Goal: Information Seeking & Learning: Learn about a topic

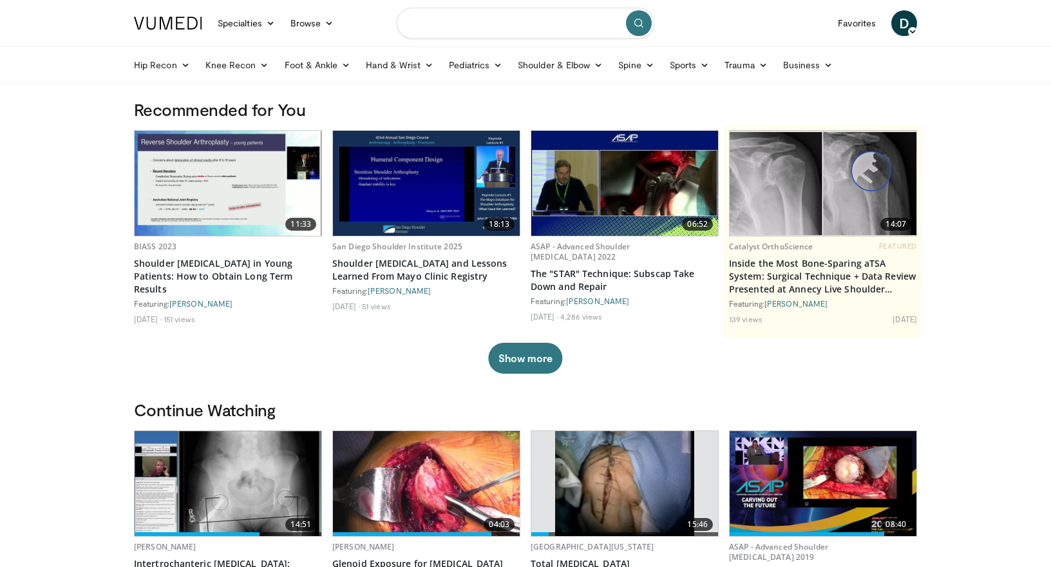
click at [474, 27] on input "Search topics, interventions" at bounding box center [526, 23] width 258 height 31
type input "**********"
click at [643, 23] on icon "submit" at bounding box center [639, 23] width 10 height 10
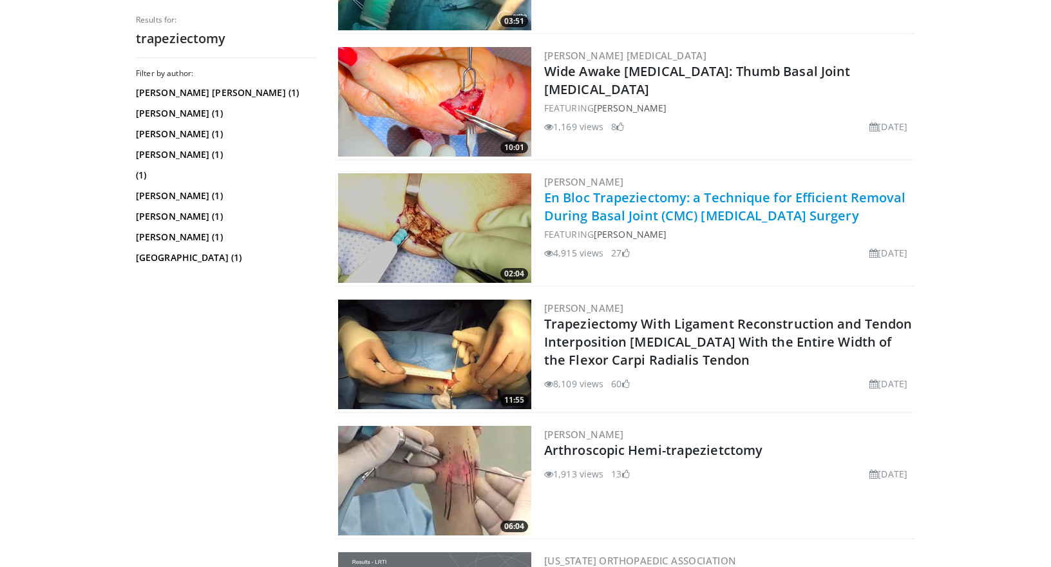
scroll to position [839, 0]
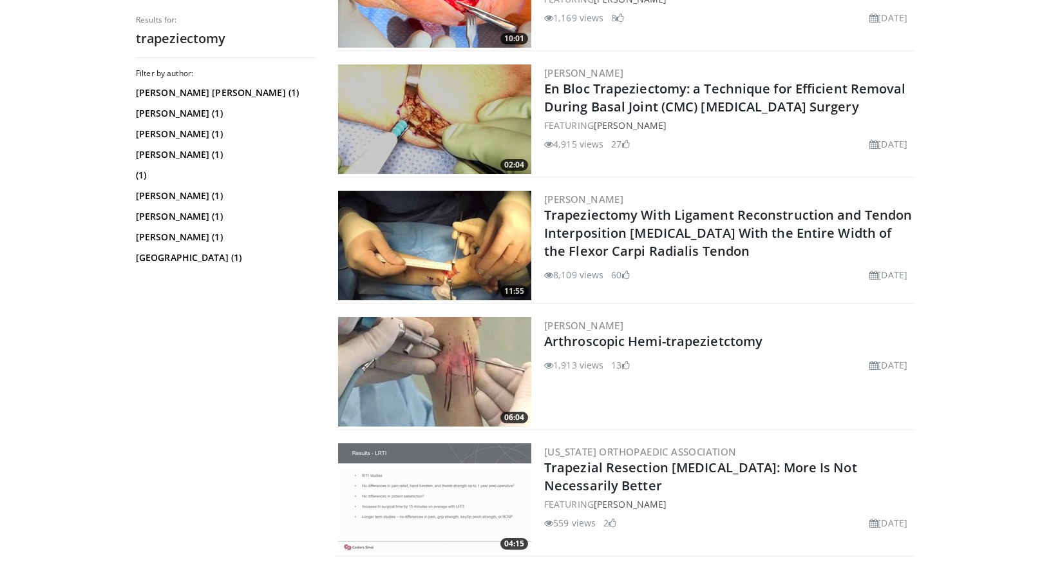
click at [495, 115] on img at bounding box center [434, 118] width 193 height 109
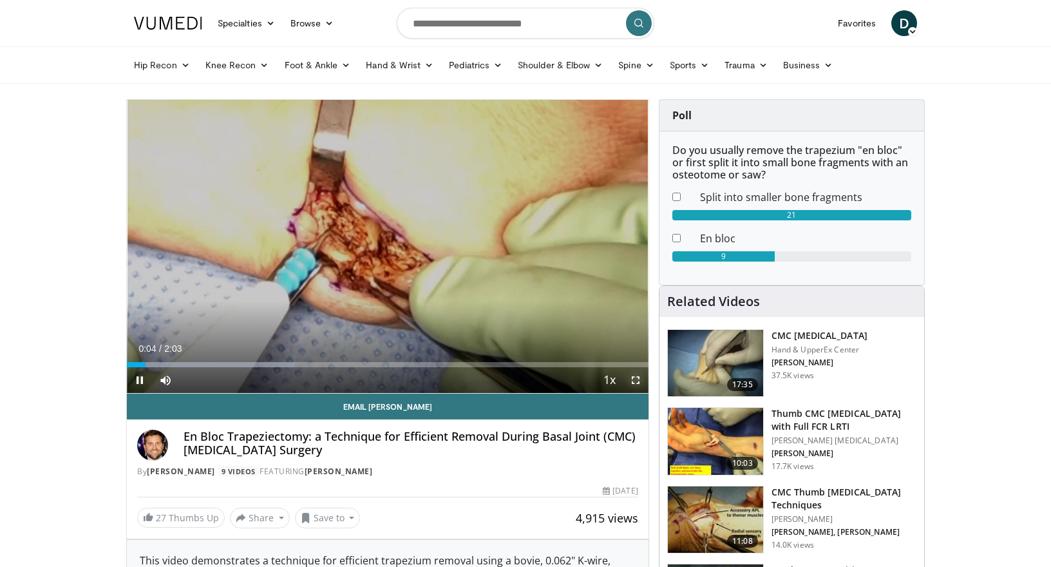
click at [636, 383] on span "Video Player" at bounding box center [636, 380] width 26 height 26
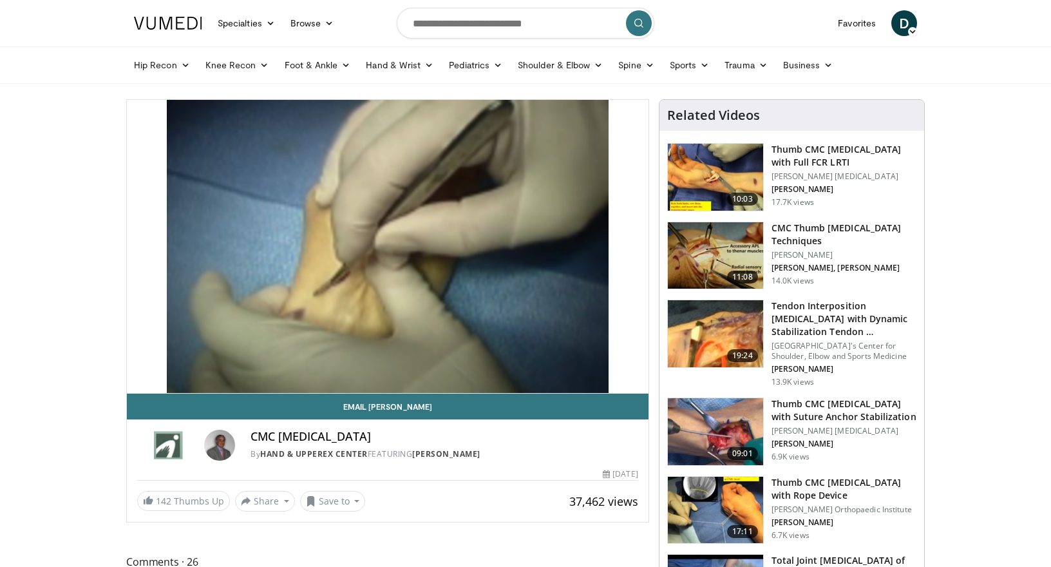
click at [729, 173] on img at bounding box center [715, 177] width 95 height 67
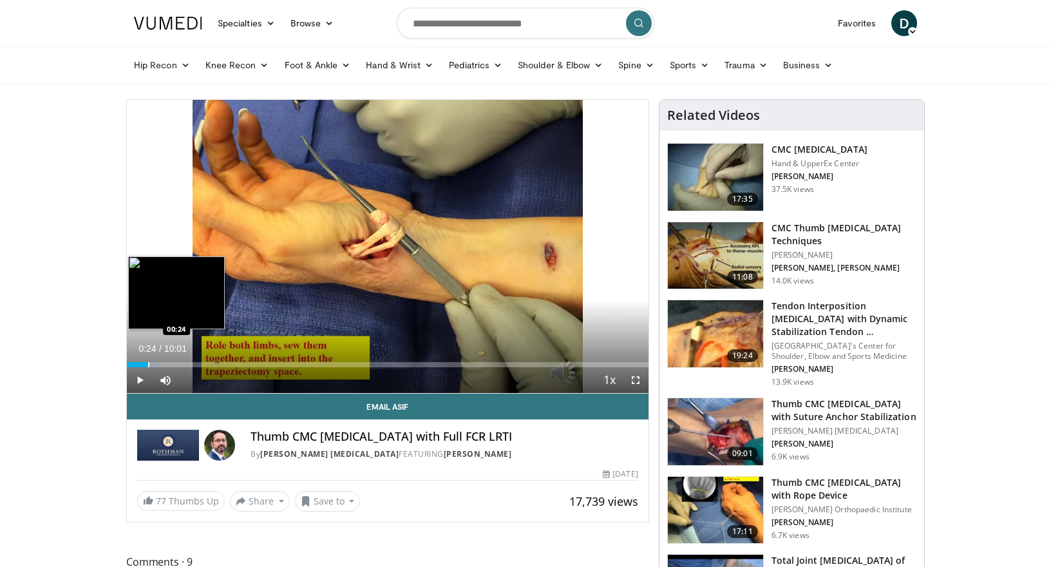
click at [148, 362] on div "Progress Bar" at bounding box center [148, 364] width 1 height 5
click at [167, 361] on div "Loaded : 6.58% 00:24 00:44" at bounding box center [388, 361] width 522 height 12
click at [207, 365] on div "Progress Bar" at bounding box center [207, 364] width 1 height 5
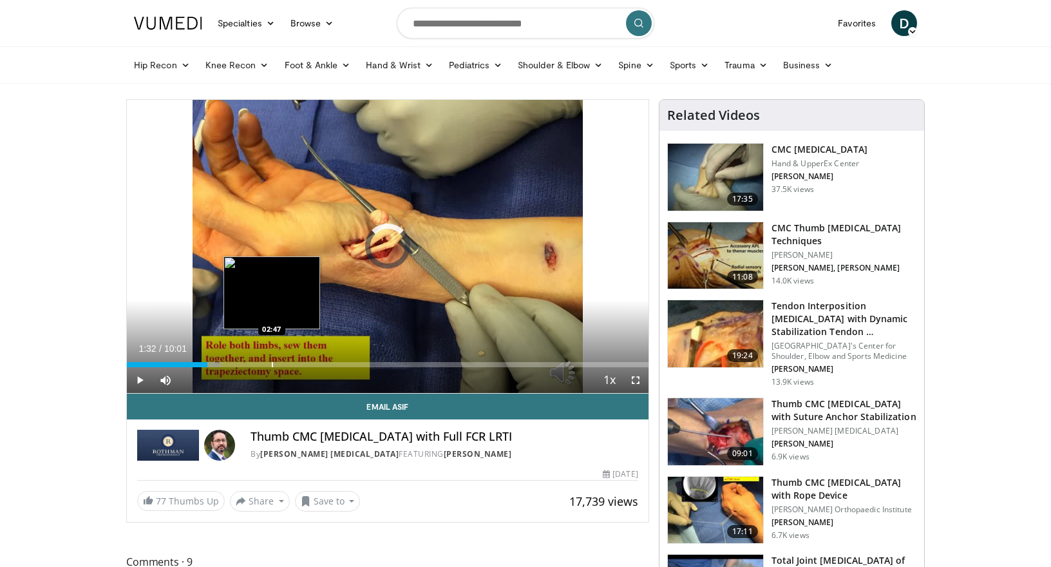
click at [271, 360] on div "Loaded : 18.09% 01:33 02:47" at bounding box center [388, 361] width 522 height 12
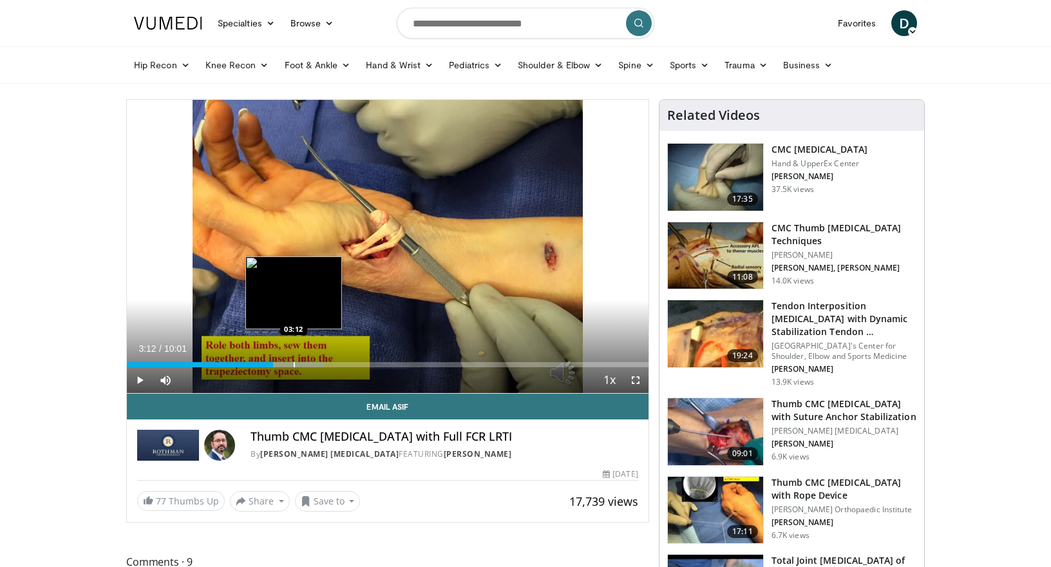
click at [293, 365] on div "Progress Bar" at bounding box center [294, 364] width 59 height 5
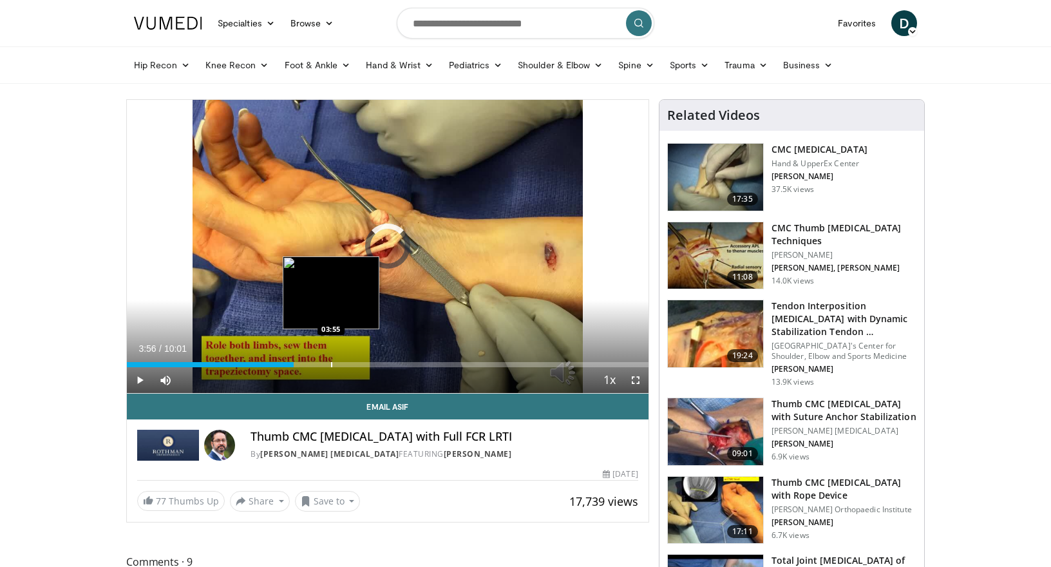
click at [331, 364] on div "Progress Bar" at bounding box center [331, 364] width 1 height 5
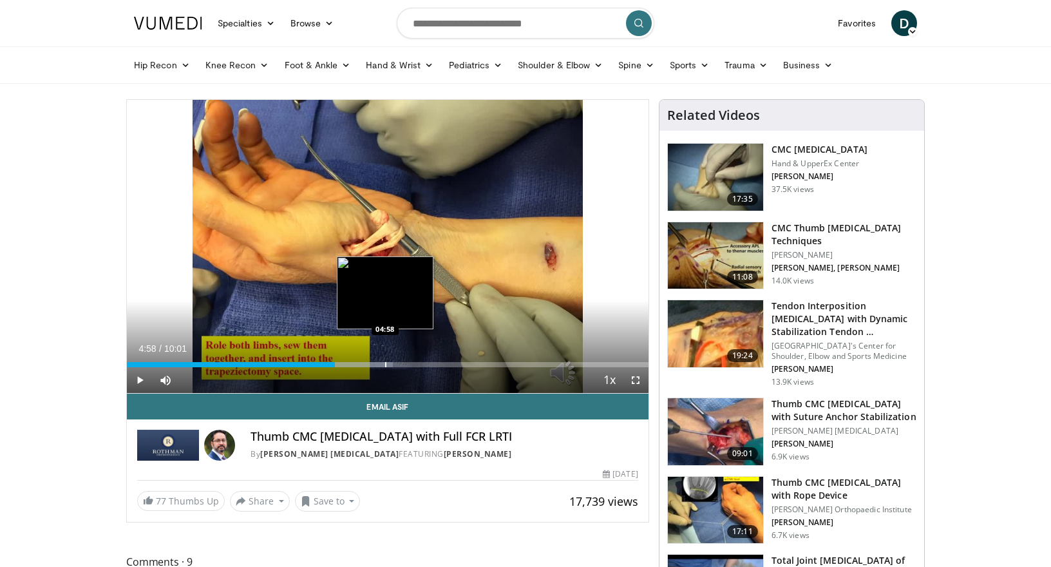
click at [385, 364] on div "Progress Bar" at bounding box center [359, 364] width 67 height 5
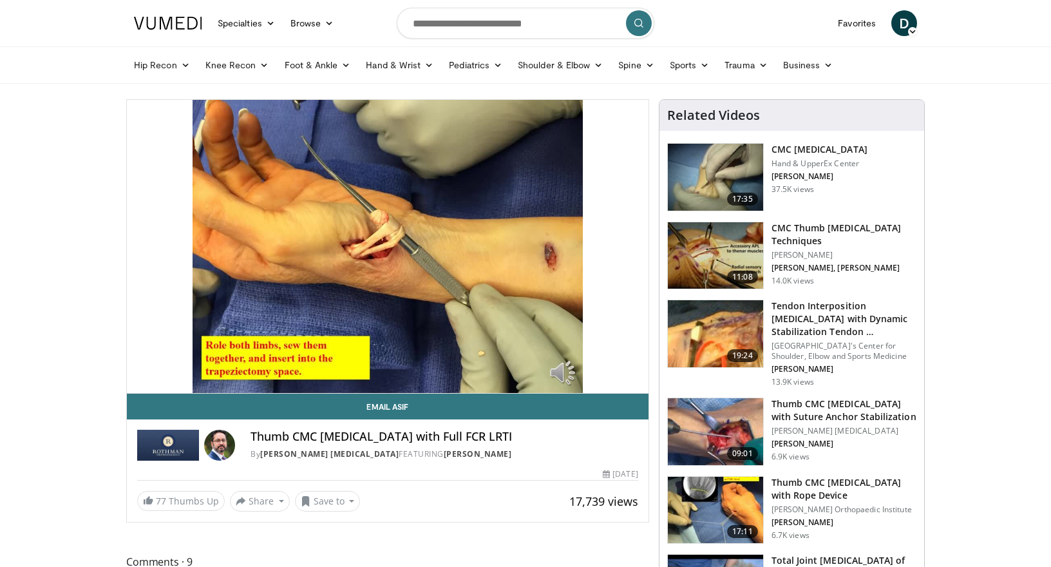
click at [736, 407] on img at bounding box center [715, 431] width 95 height 67
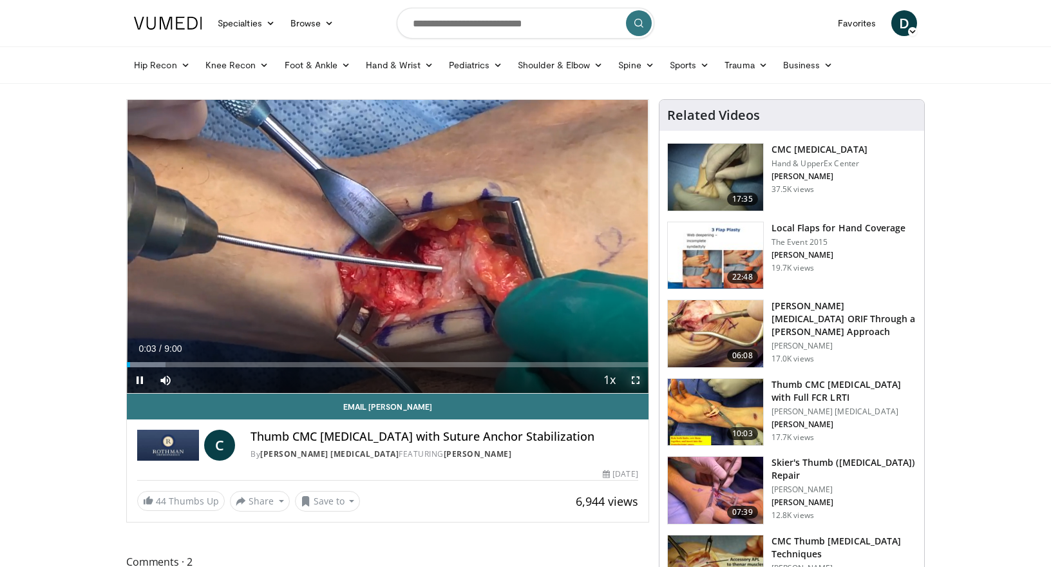
click at [637, 384] on span "Video Player" at bounding box center [636, 380] width 26 height 26
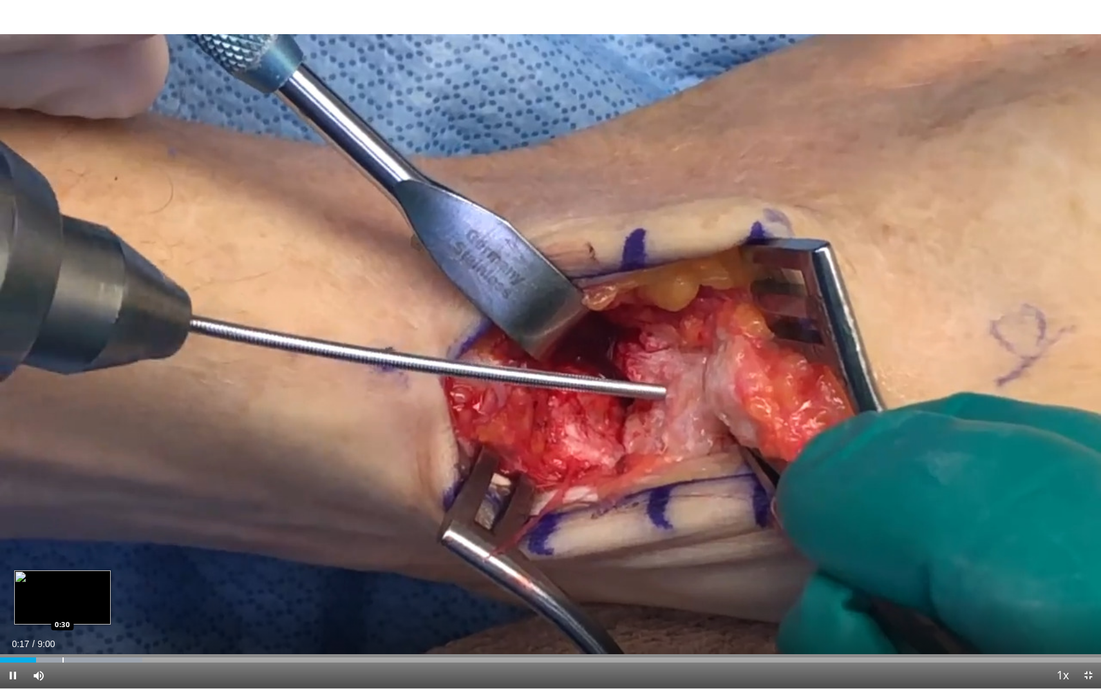
click at [64, 566] on div "Loaded : 12.93% 0:17 0:30" at bounding box center [550, 656] width 1101 height 12
click at [48, 566] on div "Progress Bar" at bounding box center [46, 659] width 1 height 5
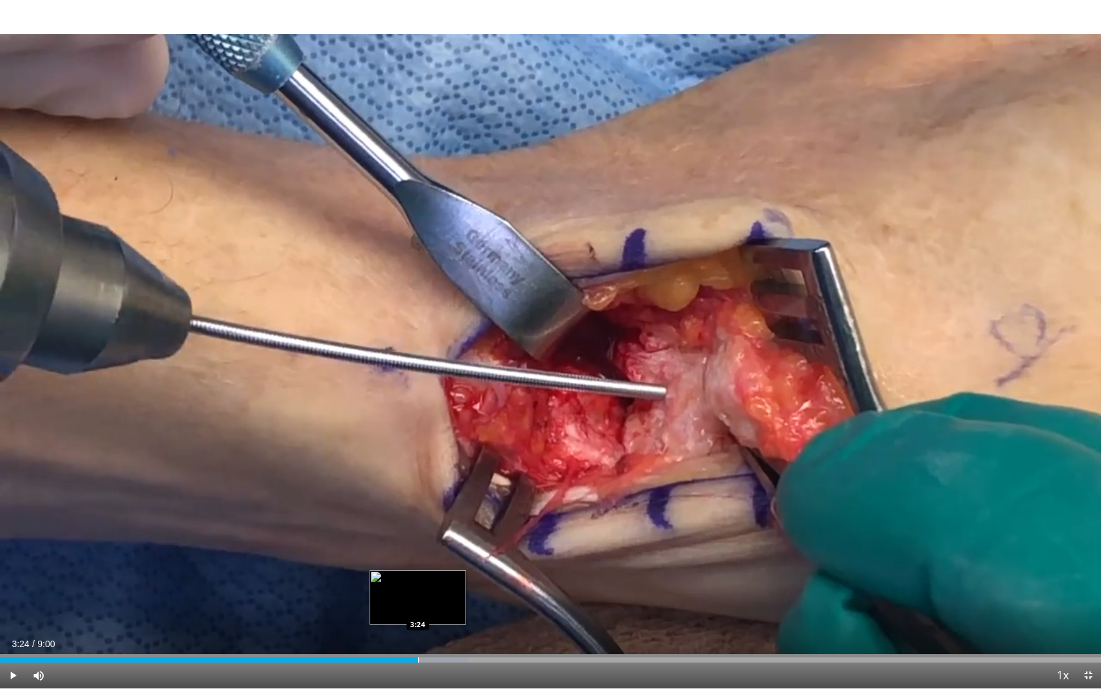
click at [418, 566] on div "Loaded : 42.51% 3:24 3:24" at bounding box center [550, 656] width 1101 height 12
click at [515, 566] on div "Current Time 3:25 / Duration 9:00 Pause Skip Backward Skip Forward Mute Loaded …" at bounding box center [550, 675] width 1101 height 26
click at [491, 566] on div "Current Time 3:27 / Duration 9:00 Pause Skip Backward Skip Forward Mute Loaded …" at bounding box center [550, 675] width 1101 height 26
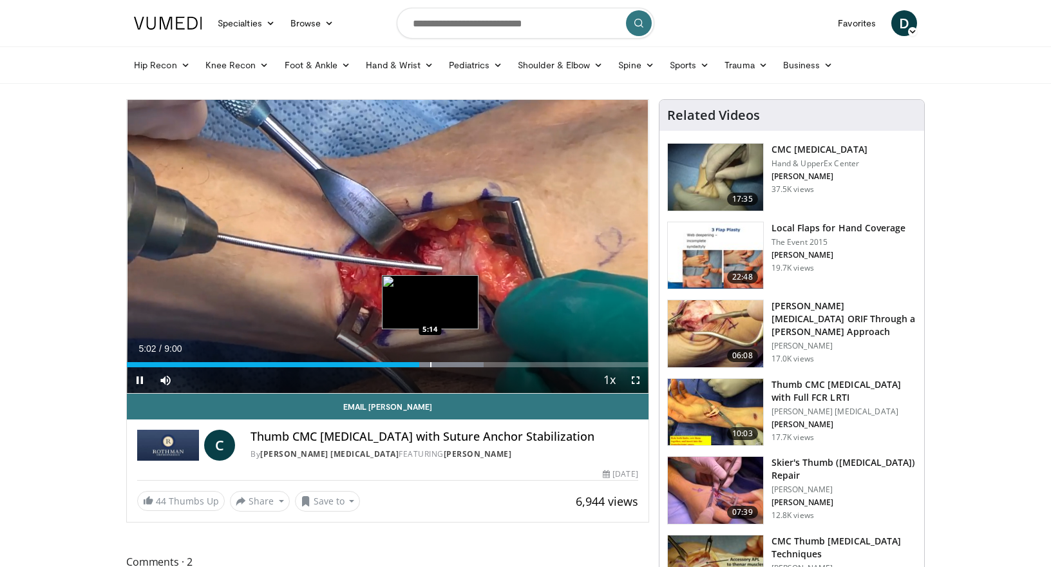
click at [430, 363] on div "Progress Bar" at bounding box center [430, 364] width 1 height 5
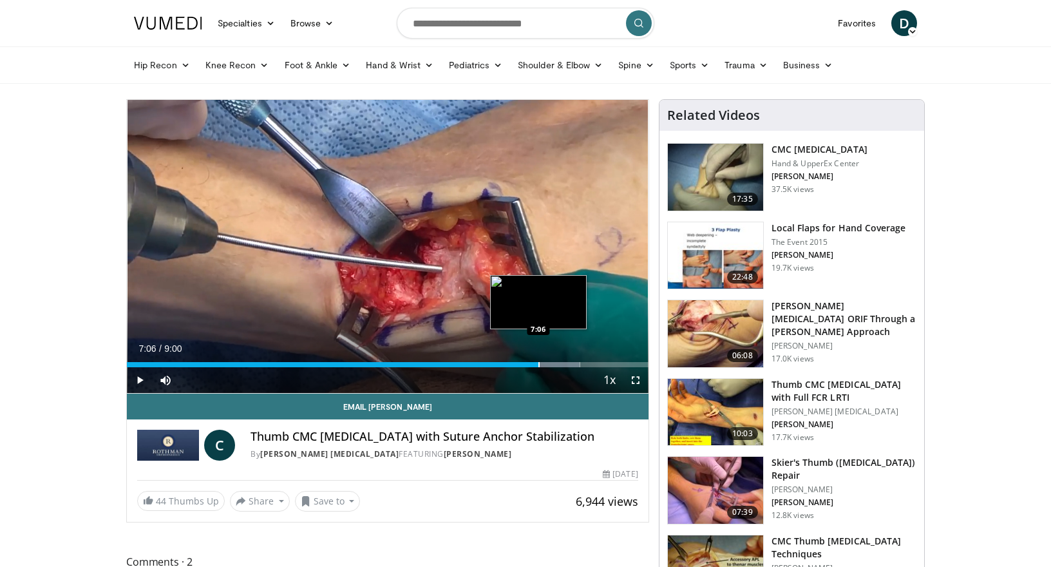
click at [538, 363] on div "Progress Bar" at bounding box center [538, 364] width 1 height 5
click at [565, 366] on div "Progress Bar" at bounding box center [565, 364] width 1 height 5
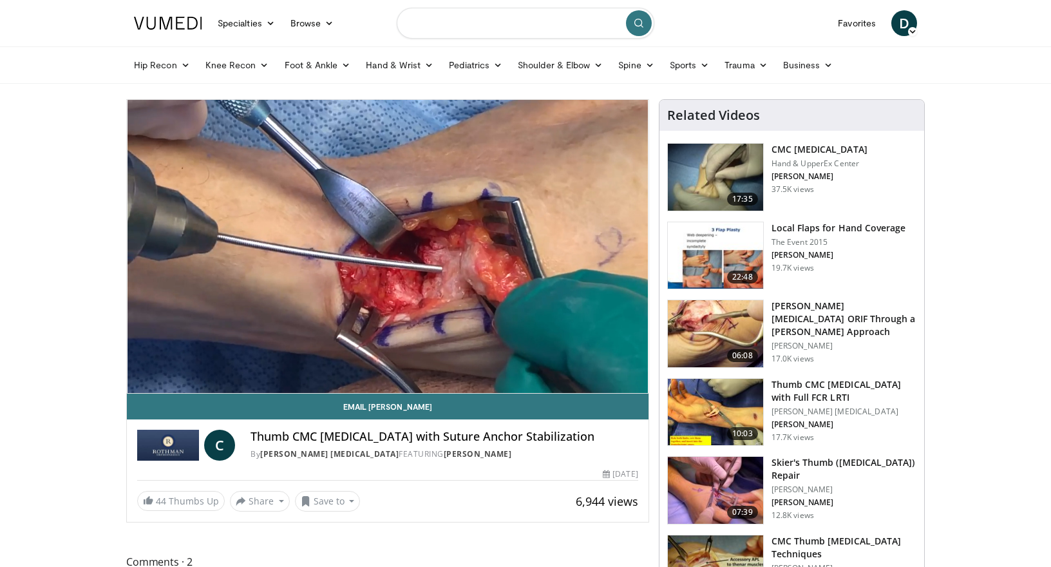
click at [442, 30] on input "Search topics, interventions" at bounding box center [526, 23] width 258 height 31
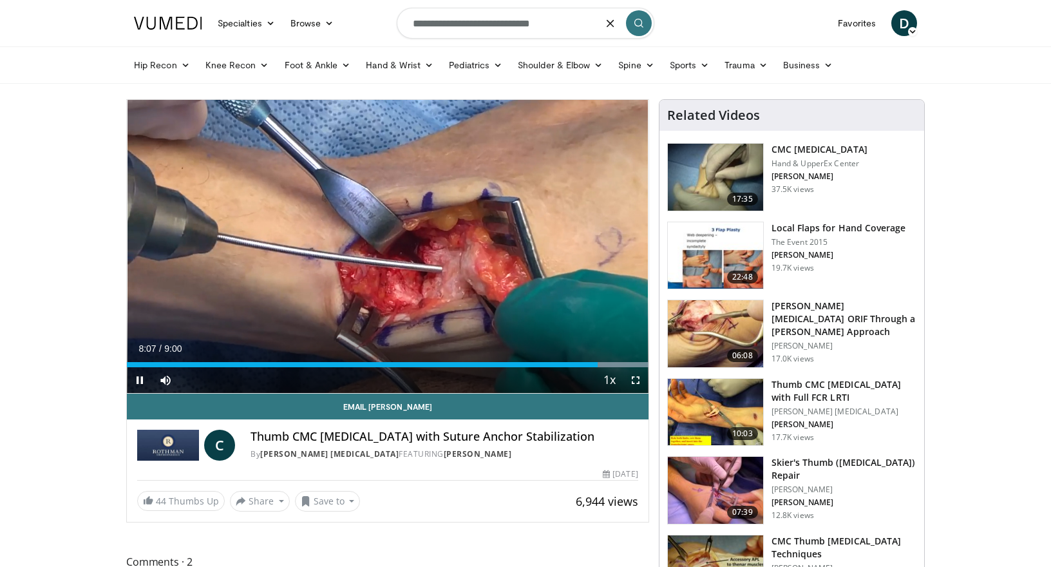
type input "**********"
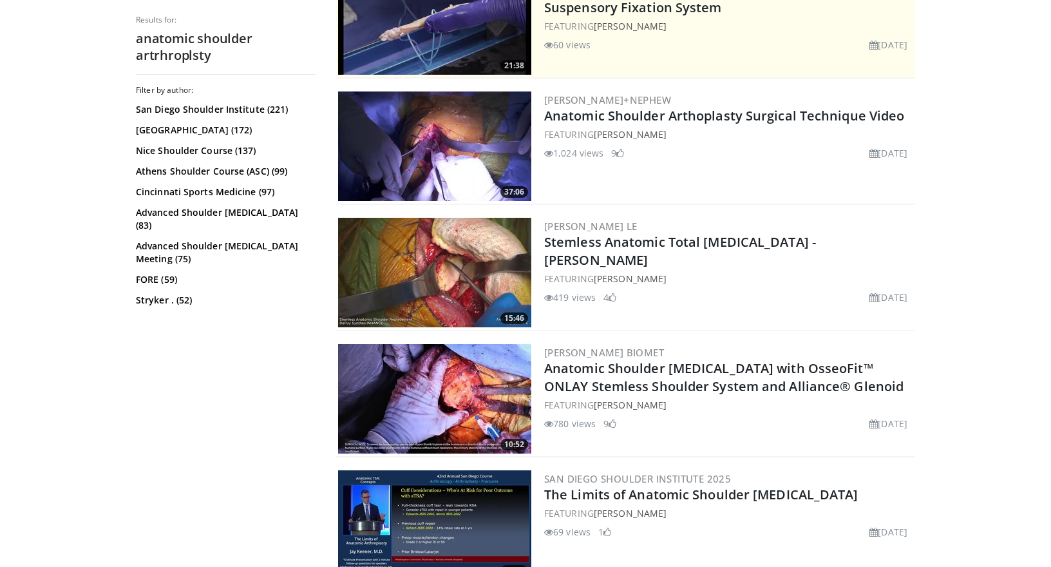
scroll to position [382, 0]
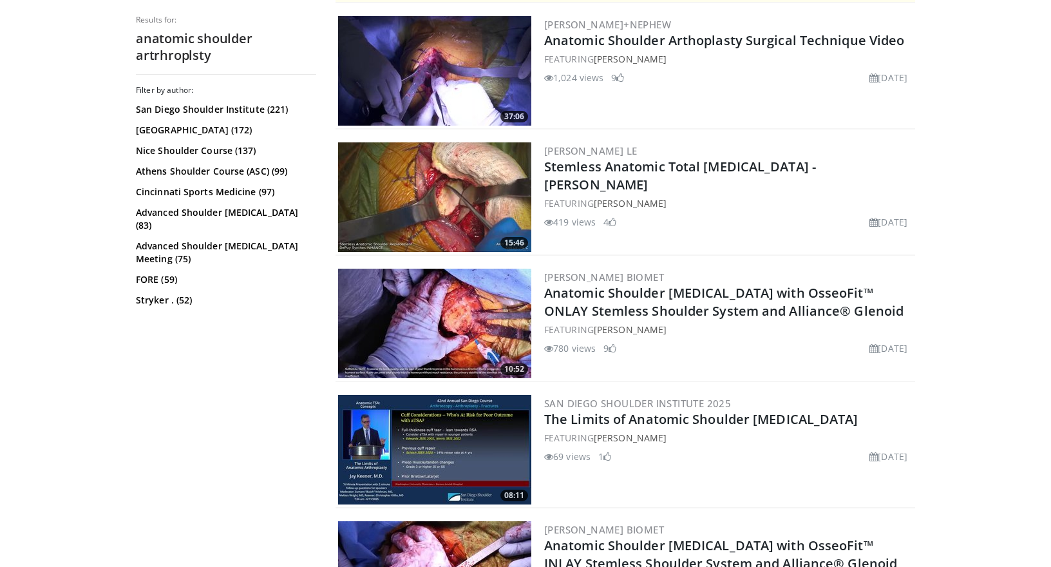
click at [455, 197] on img at bounding box center [434, 196] width 193 height 109
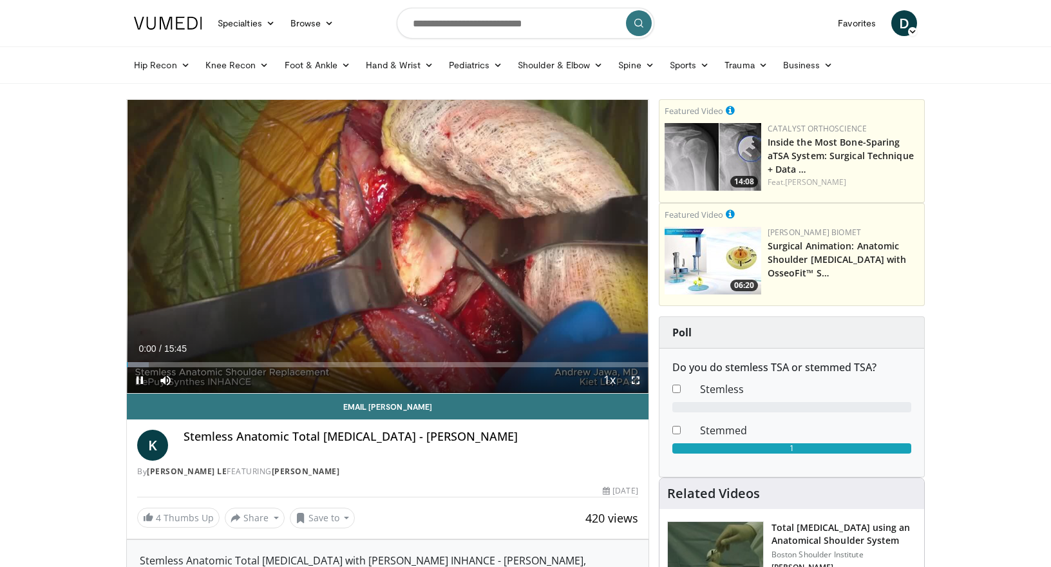
click at [636, 381] on span "Video Player" at bounding box center [636, 380] width 26 height 26
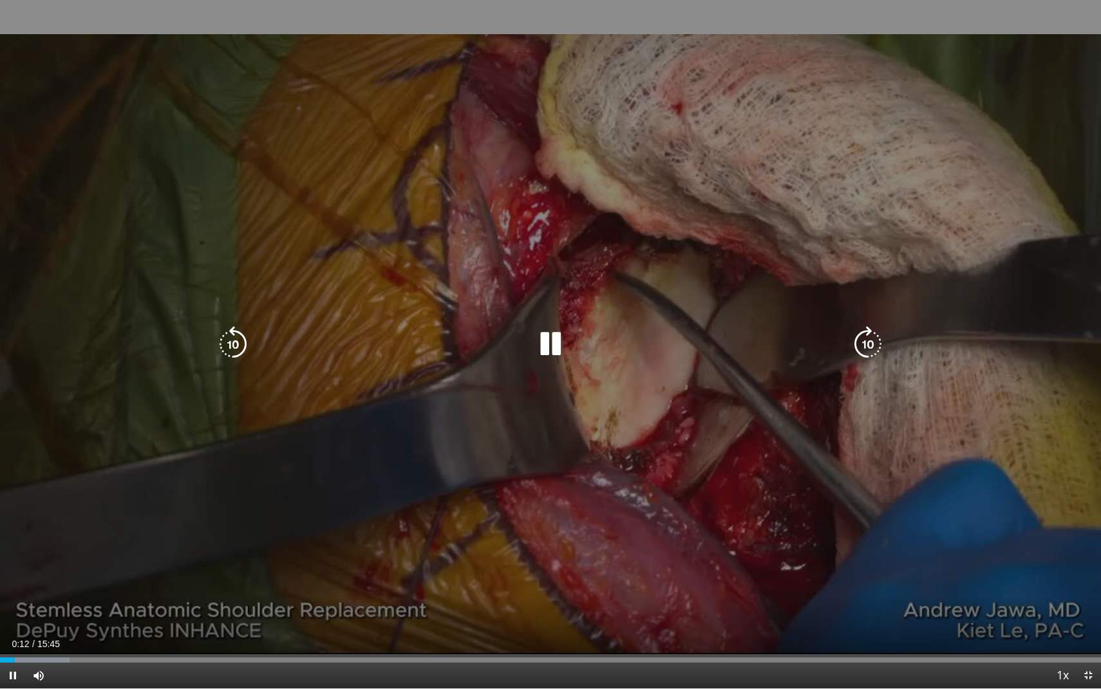
click at [70, 566] on video-js "**********" at bounding box center [550, 344] width 1101 height 689
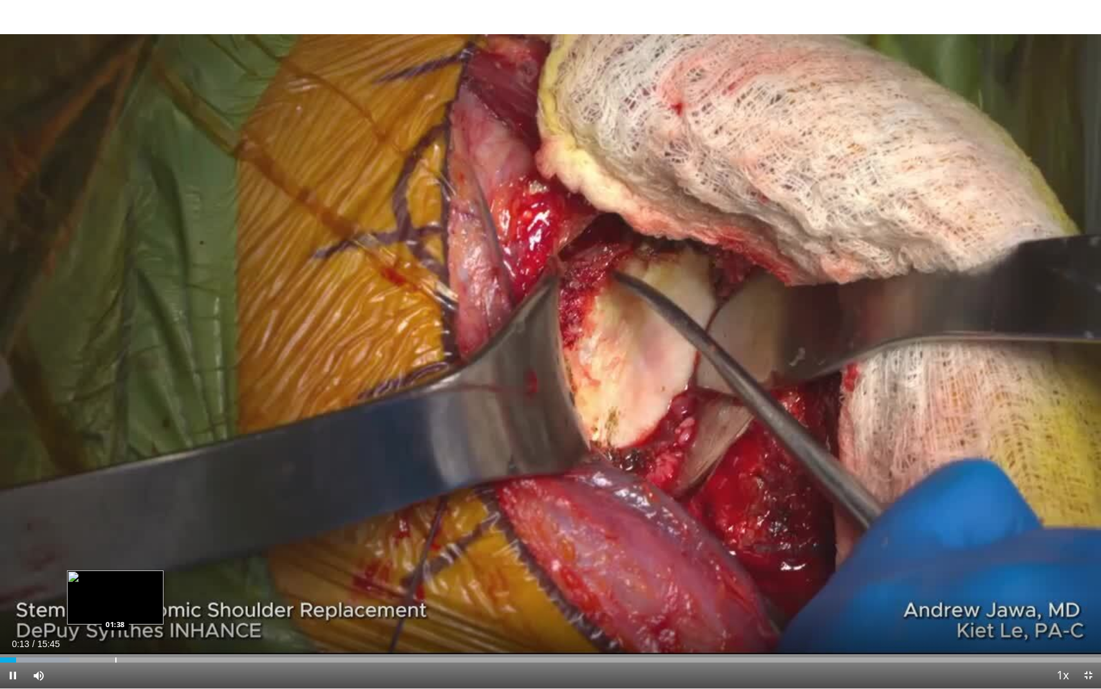
click at [115, 566] on div "Progress Bar" at bounding box center [115, 659] width 1 height 5
click at [166, 566] on div "Progress Bar" at bounding box center [166, 659] width 1 height 5
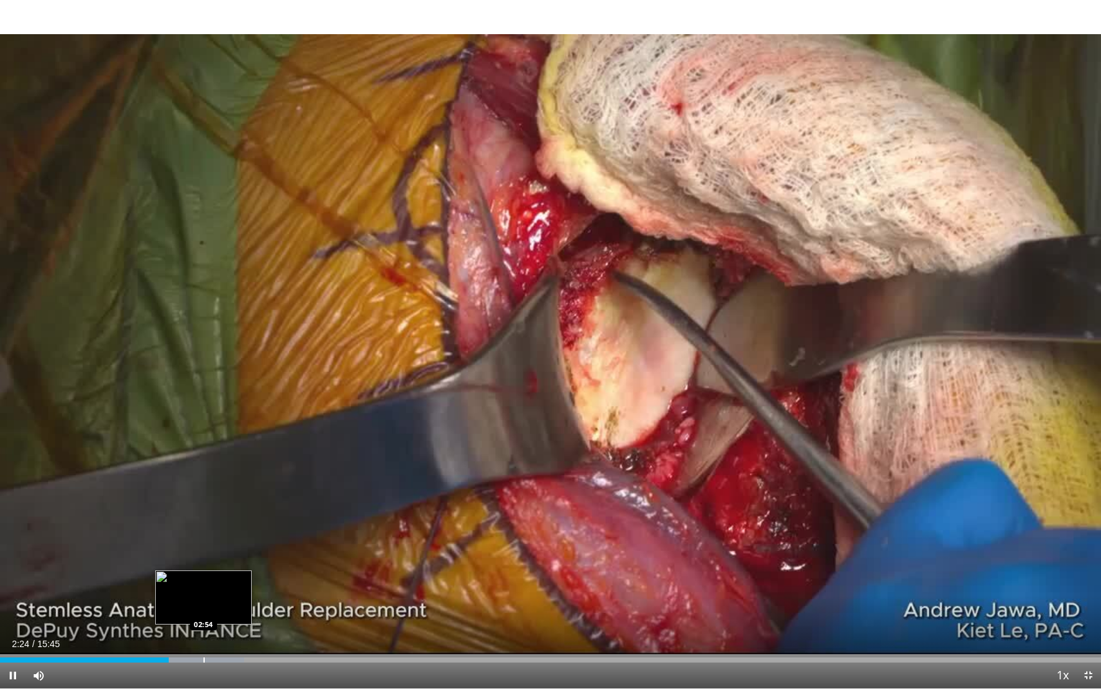
click at [204, 566] on div "Loaded : 22.18% 02:24 02:54" at bounding box center [550, 656] width 1101 height 12
click at [254, 566] on div "Loaded : 26.41% 03:37 03:37" at bounding box center [550, 656] width 1101 height 12
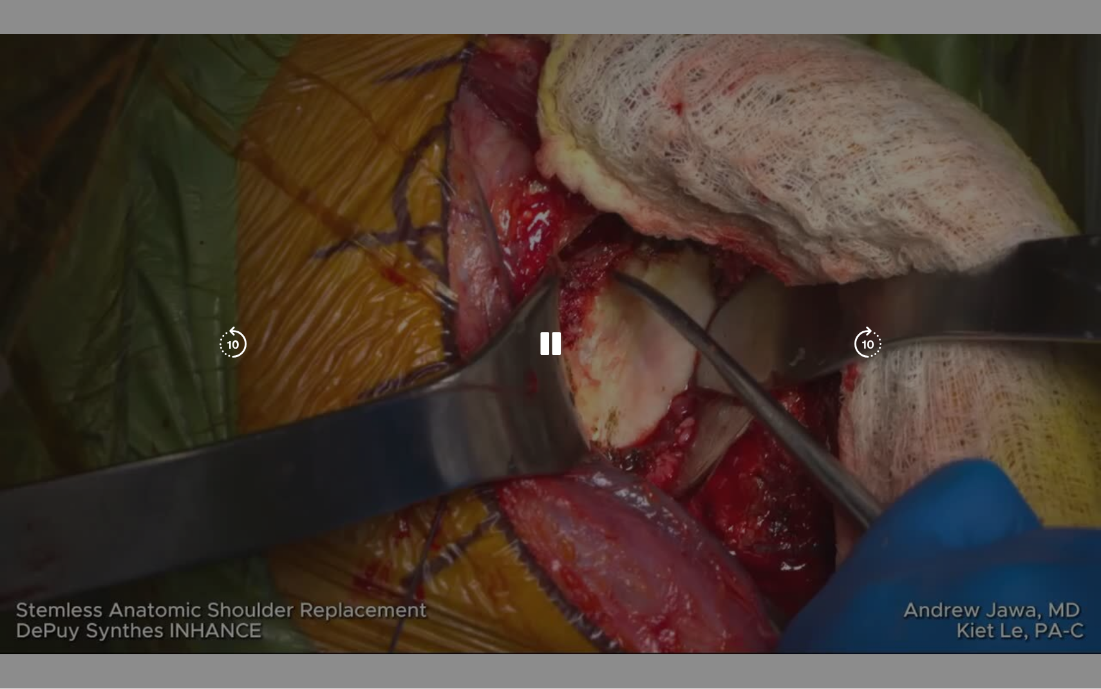
click at [302, 566] on video-js "**********" at bounding box center [550, 344] width 1101 height 689
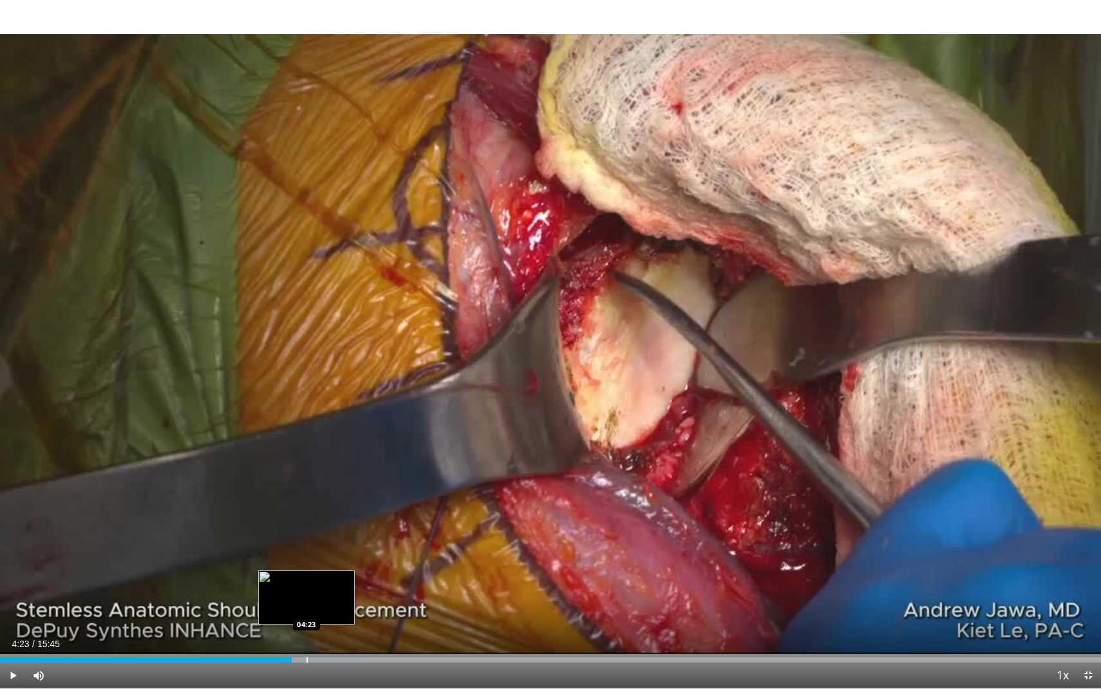
click at [307, 566] on div "Progress Bar" at bounding box center [307, 659] width 1 height 5
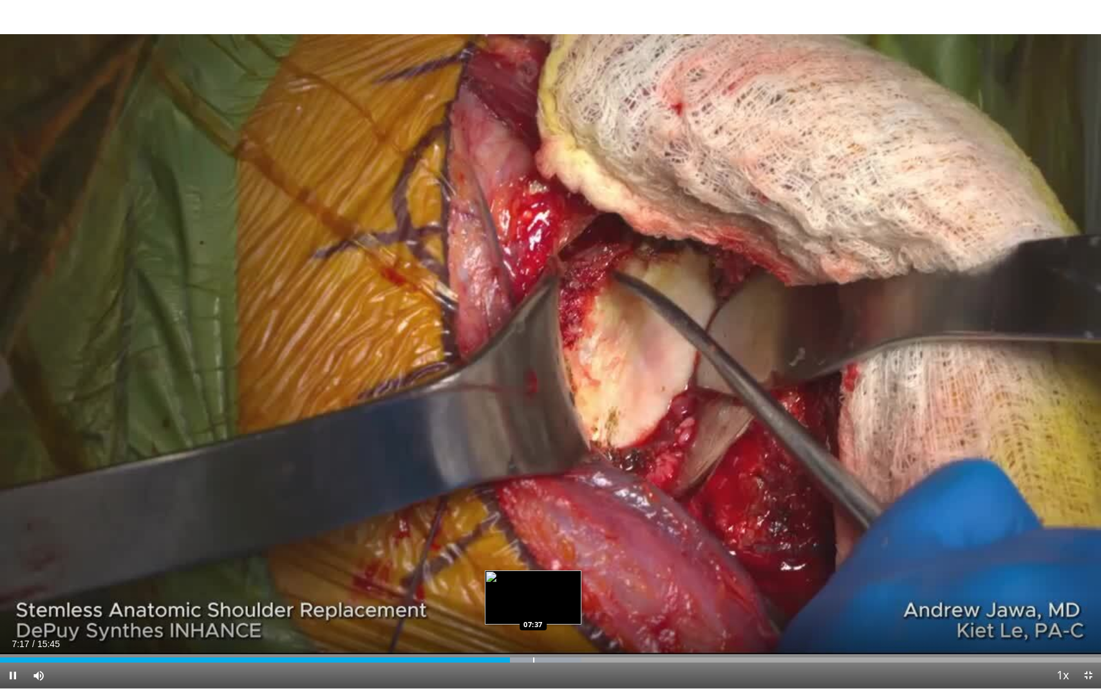
click at [533, 566] on div "Progress Bar" at bounding box center [533, 659] width 1 height 5
click at [560, 566] on div "Progress Bar" at bounding box center [560, 659] width 1 height 5
click at [594, 566] on div "Loaded : 58.10% 08:29 08:29" at bounding box center [550, 656] width 1101 height 12
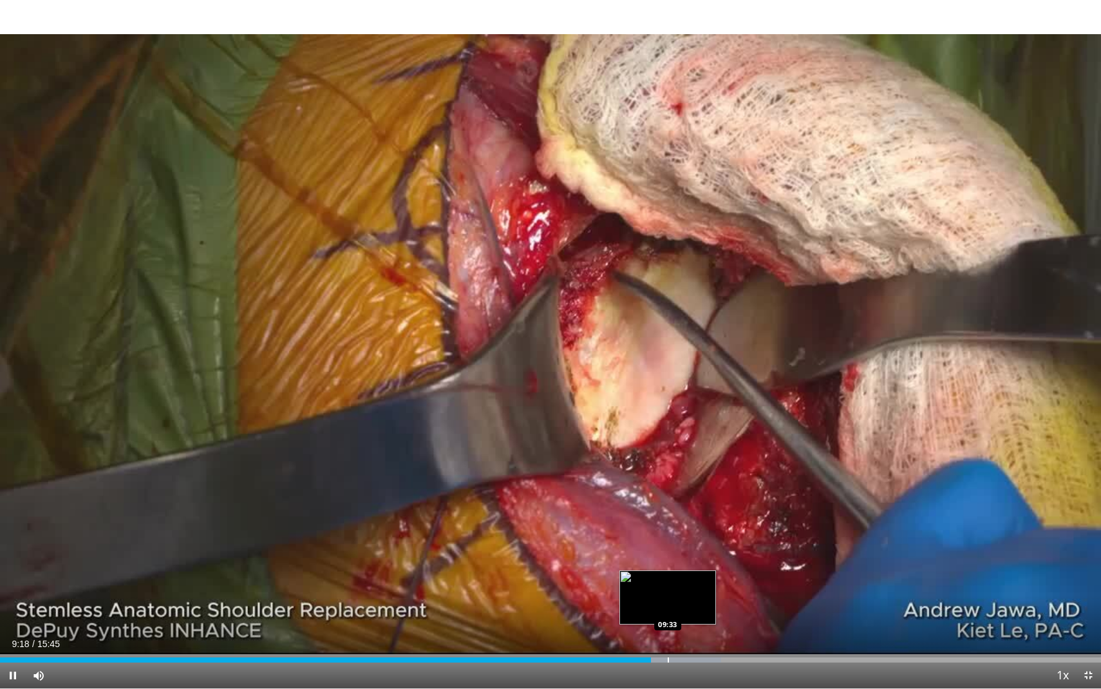
click at [668, 566] on div "Progress Bar" at bounding box center [668, 659] width 1 height 5
click at [680, 566] on div "Progress Bar" at bounding box center [680, 659] width 1 height 5
click at [712, 566] on div "Loaded : 69.73% 09:58 10:11" at bounding box center [550, 656] width 1101 height 12
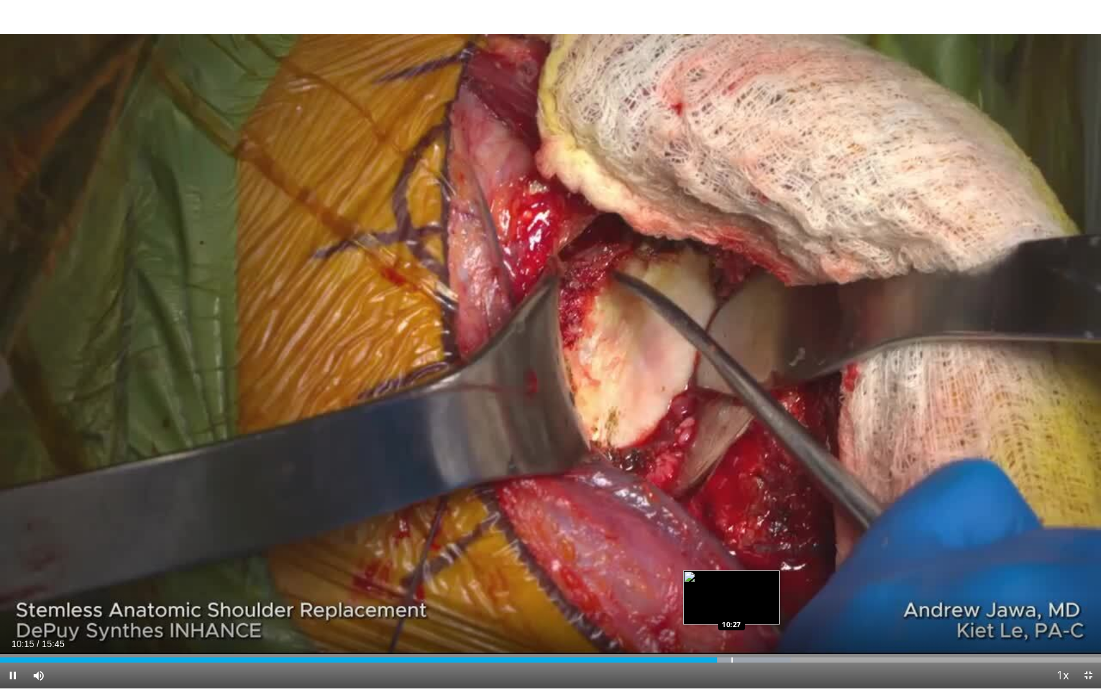
click at [732, 566] on div "Progress Bar" at bounding box center [732, 659] width 1 height 5
click at [761, 566] on div "Loaded : 73.02% 10:29 10:53" at bounding box center [550, 656] width 1101 height 12
click at [792, 566] on div "Progress Bar" at bounding box center [792, 659] width 1 height 5
click at [816, 566] on div "Current Time 11:21 / Duration 15:45 Pause Skip Backward Skip Forward Mute 33% L…" at bounding box center [550, 675] width 1101 height 26
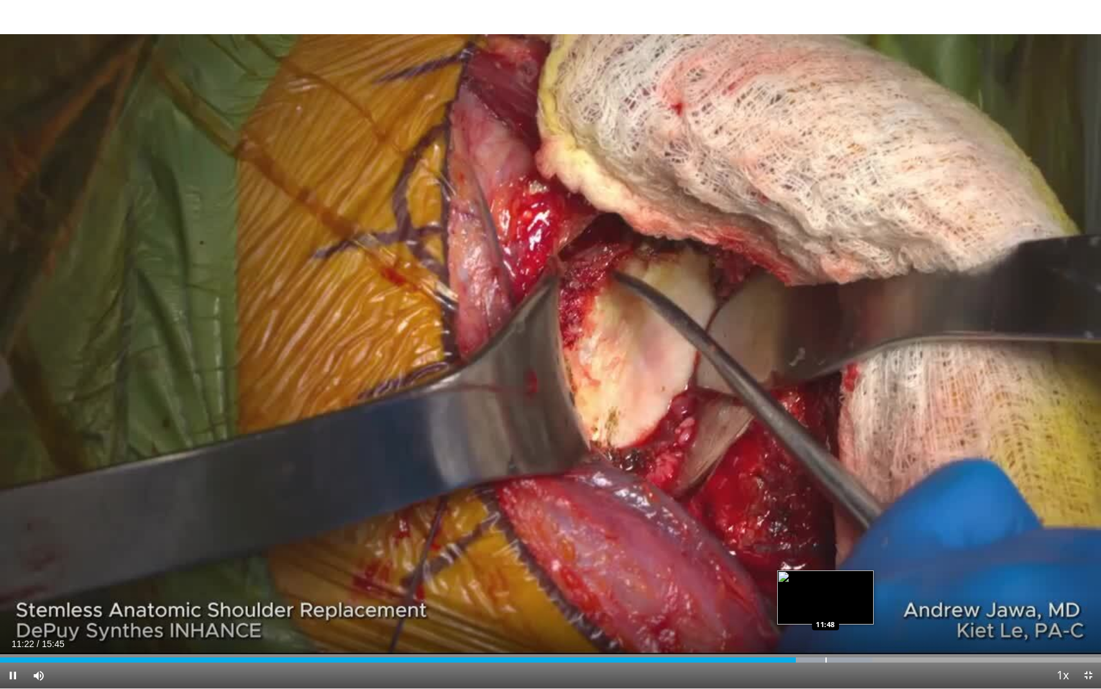
click at [826, 566] on div "Progress Bar" at bounding box center [826, 659] width 1 height 5
click at [839, 566] on div "Progress Bar" at bounding box center [839, 659] width 1 height 5
click at [14, 566] on span "Video Player" at bounding box center [13, 675] width 26 height 26
